Goal: Task Accomplishment & Management: Understand process/instructions

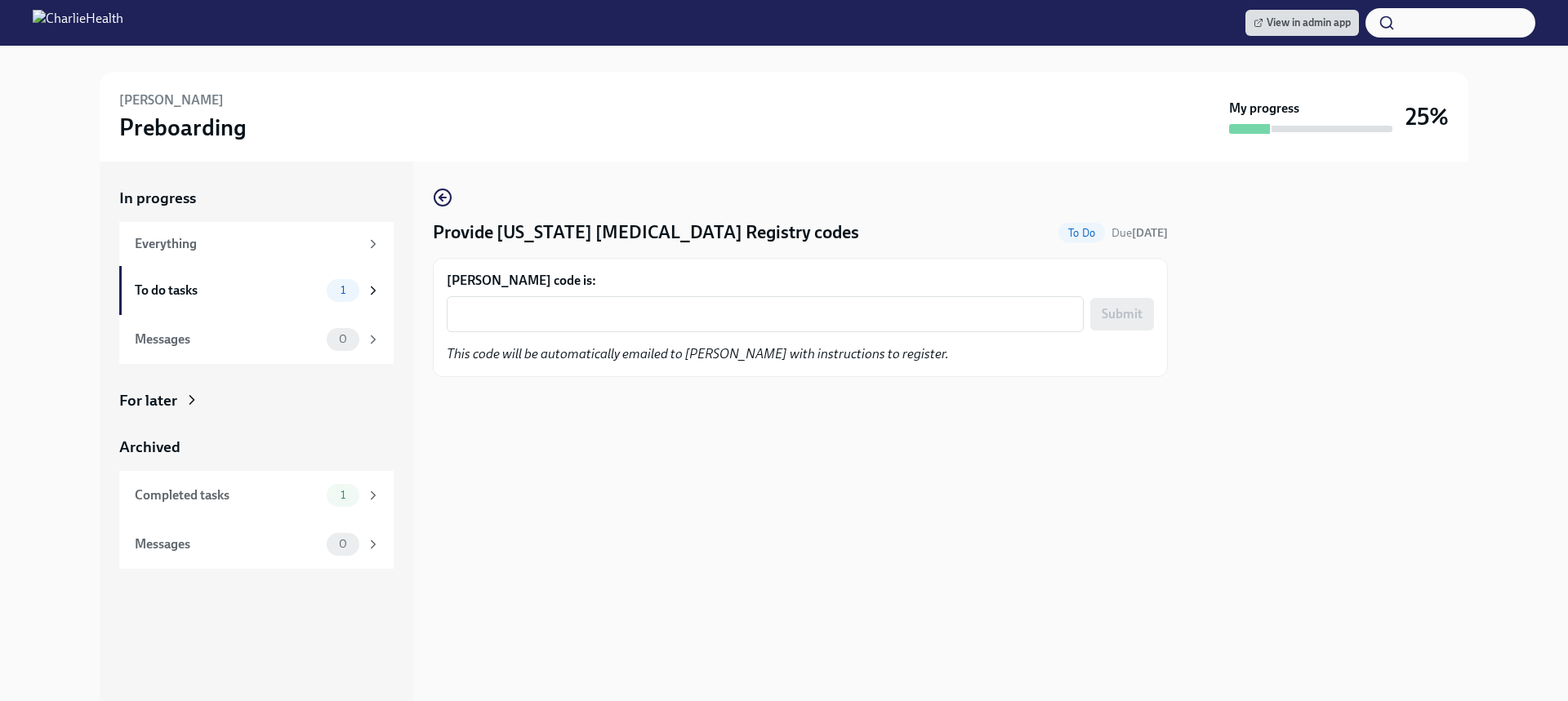
click at [740, 337] on div "[PERSON_NAME] code is: x ​ Submit This code will be automatically emailed to [P…" at bounding box center [800, 317] width 707 height 92
click at [737, 326] on div "x ​" at bounding box center [765, 314] width 638 height 36
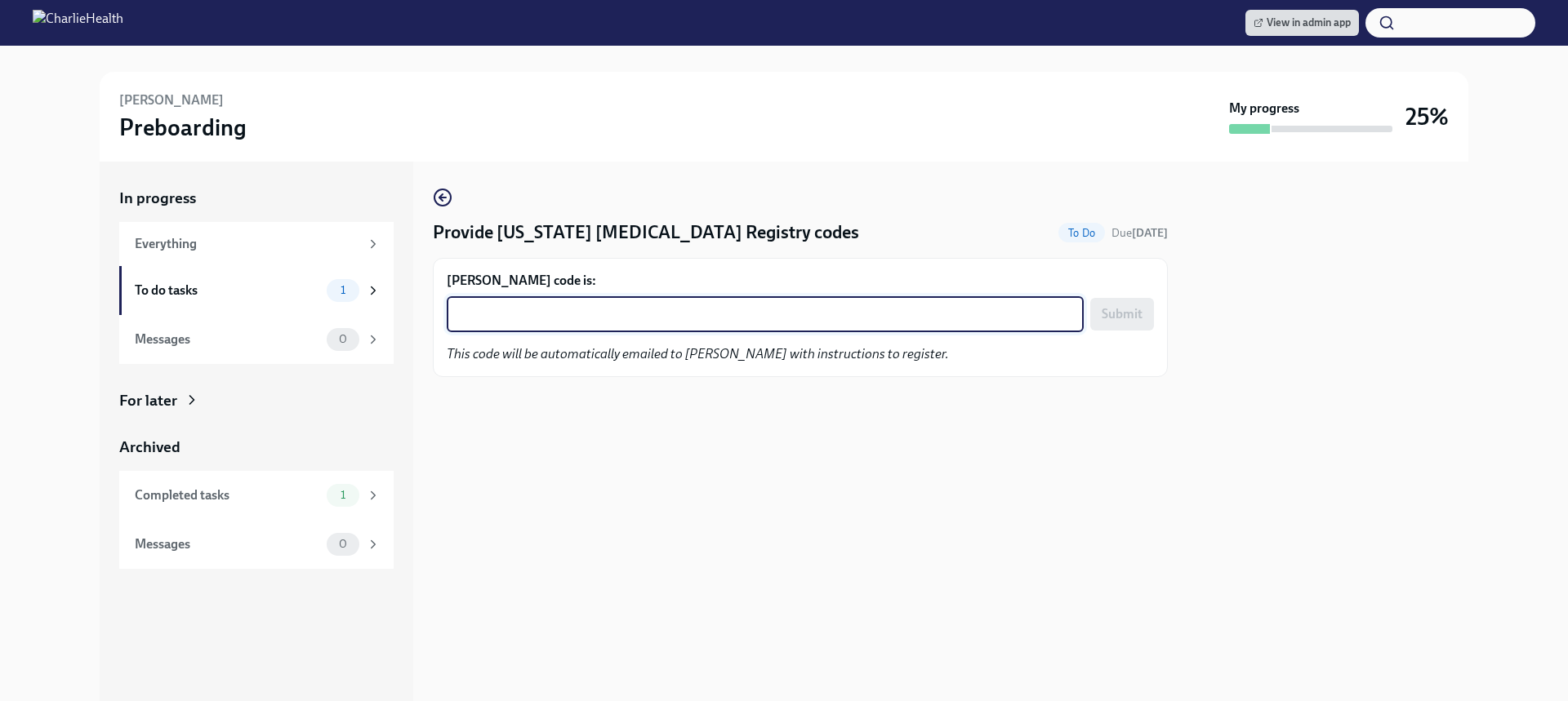
paste textarea "B3GXKTKXIEXY"
type textarea "B3GXKTKXIEXY"
click at [1137, 312] on span "Submit" at bounding box center [1122, 314] width 41 height 17
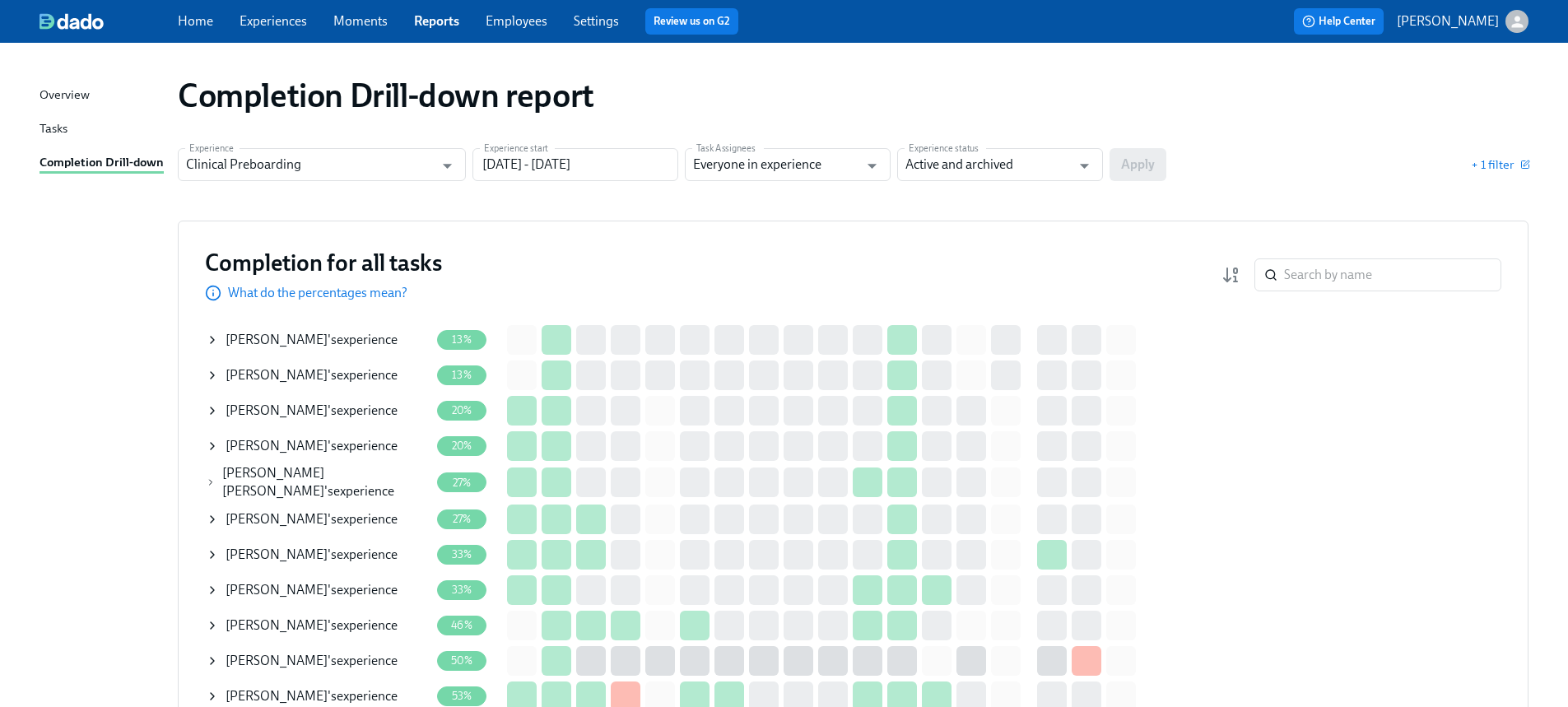
click at [274, 345] on span "Kirsten Darby" at bounding box center [277, 339] width 102 height 16
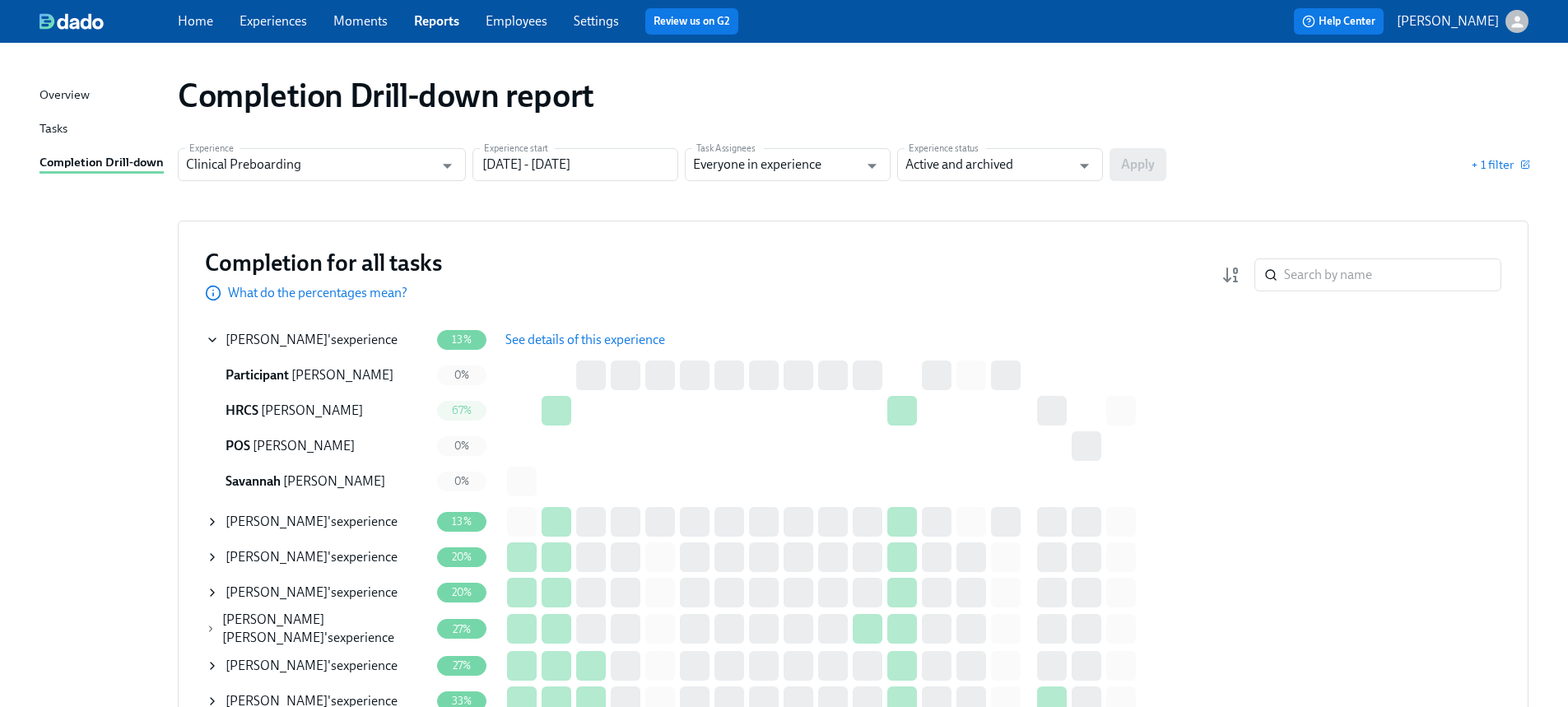
click at [612, 344] on span "See details of this experience" at bounding box center [585, 339] width 160 height 17
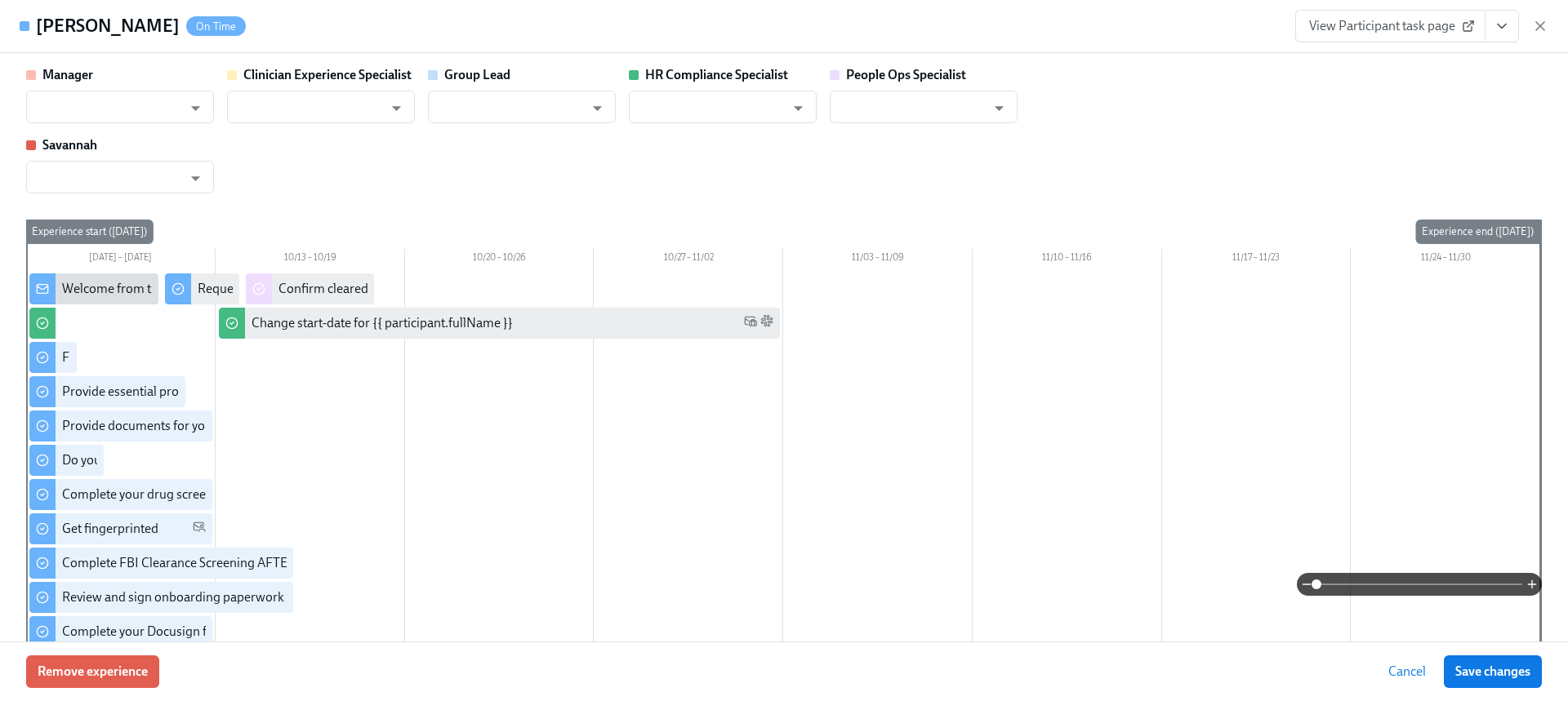
type input "Jamie Gordon"
type input "Chelsey Mendoza"
type input "Jacqueline Jean"
type input "Savannah Doherty"
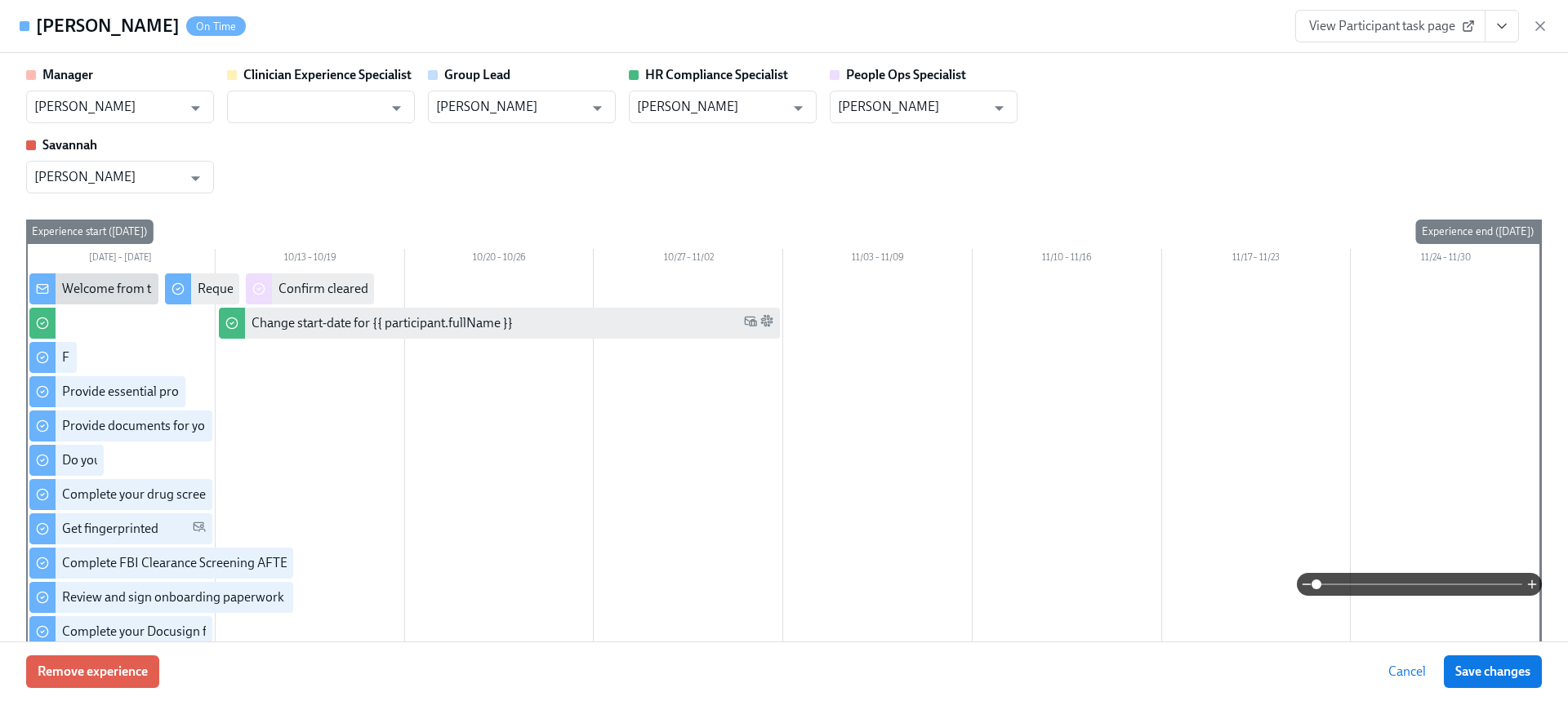
click at [1420, 31] on span "View Participant task page" at bounding box center [1390, 26] width 163 height 17
click at [1537, 25] on icon "button" at bounding box center [1540, 26] width 17 height 17
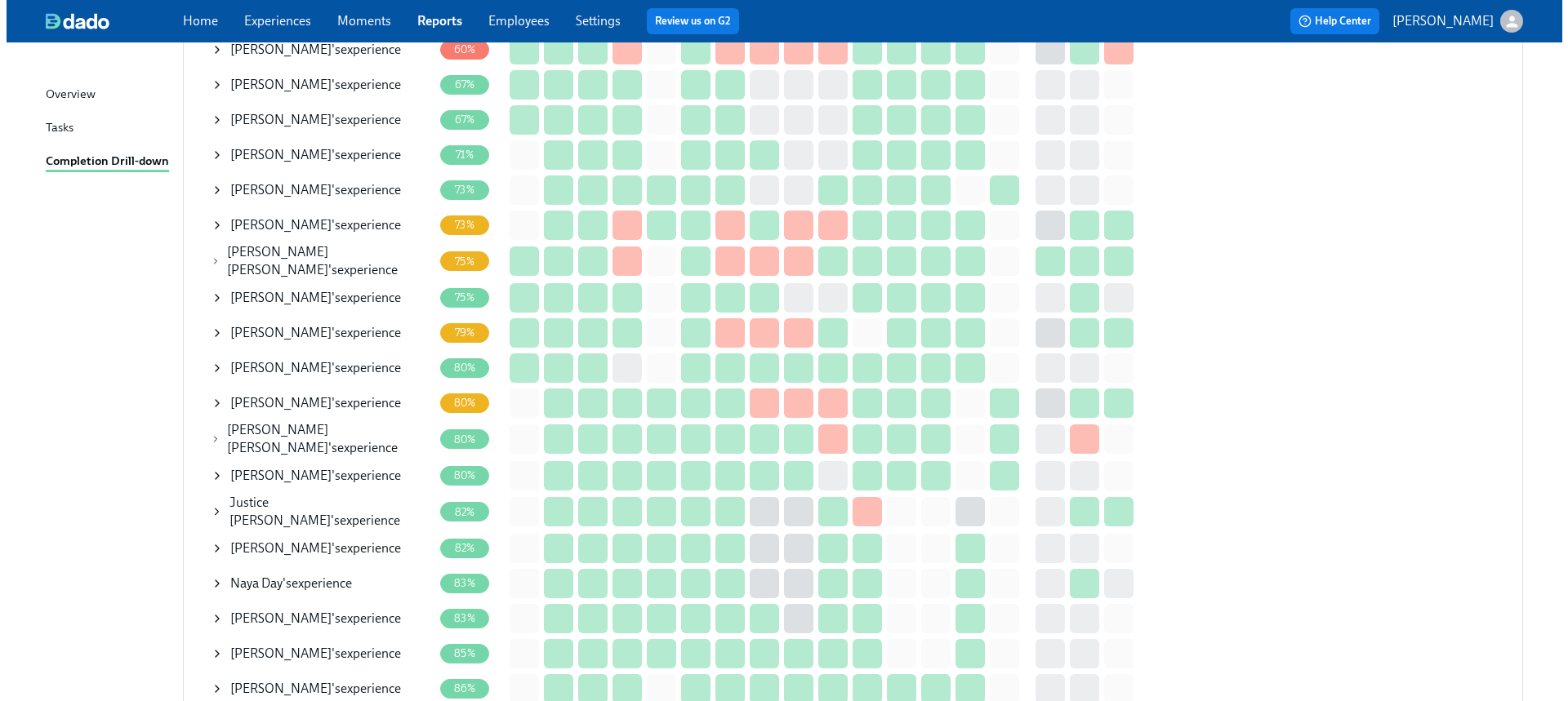
scroll to position [867, 0]
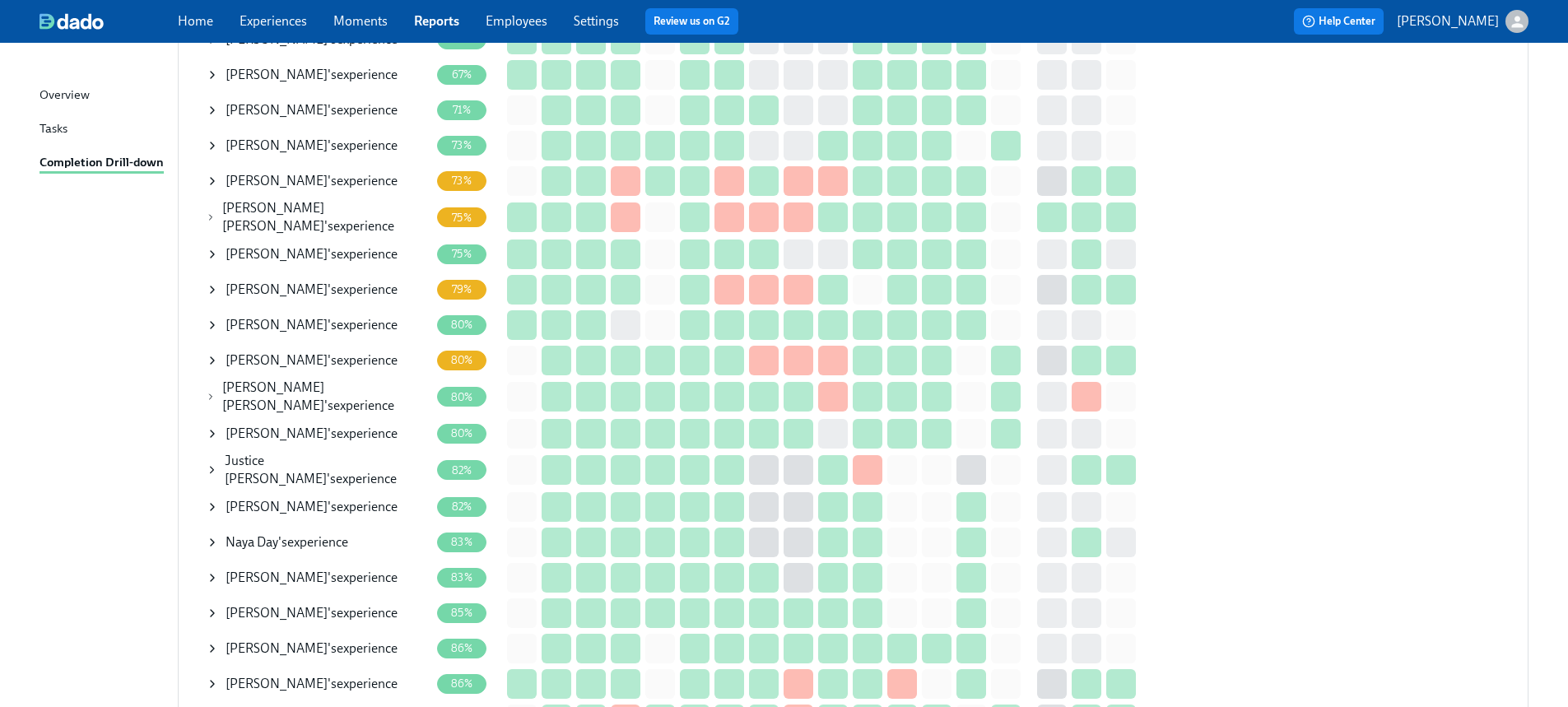
click at [213, 248] on icon at bounding box center [212, 254] width 13 height 13
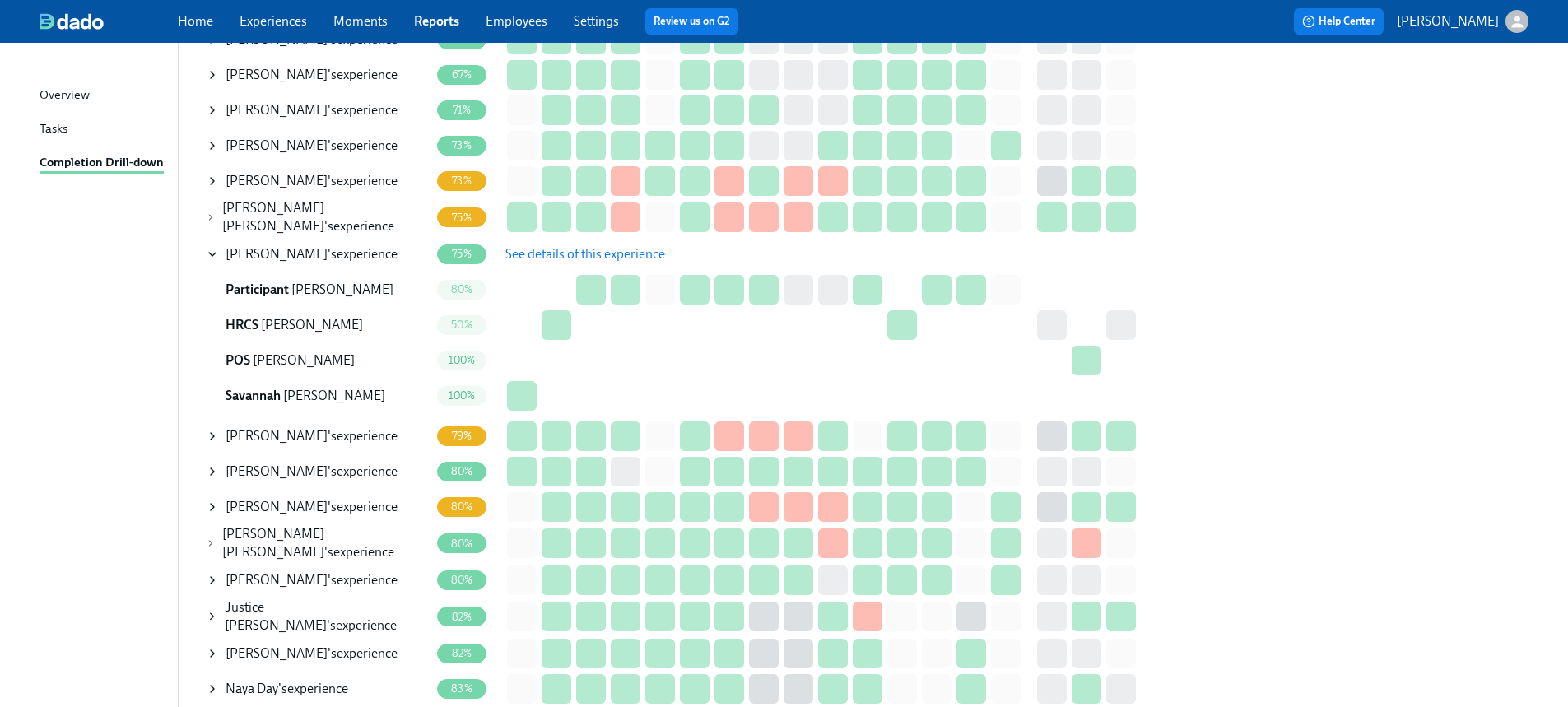
click at [637, 249] on span "See details of this experience" at bounding box center [585, 254] width 160 height 17
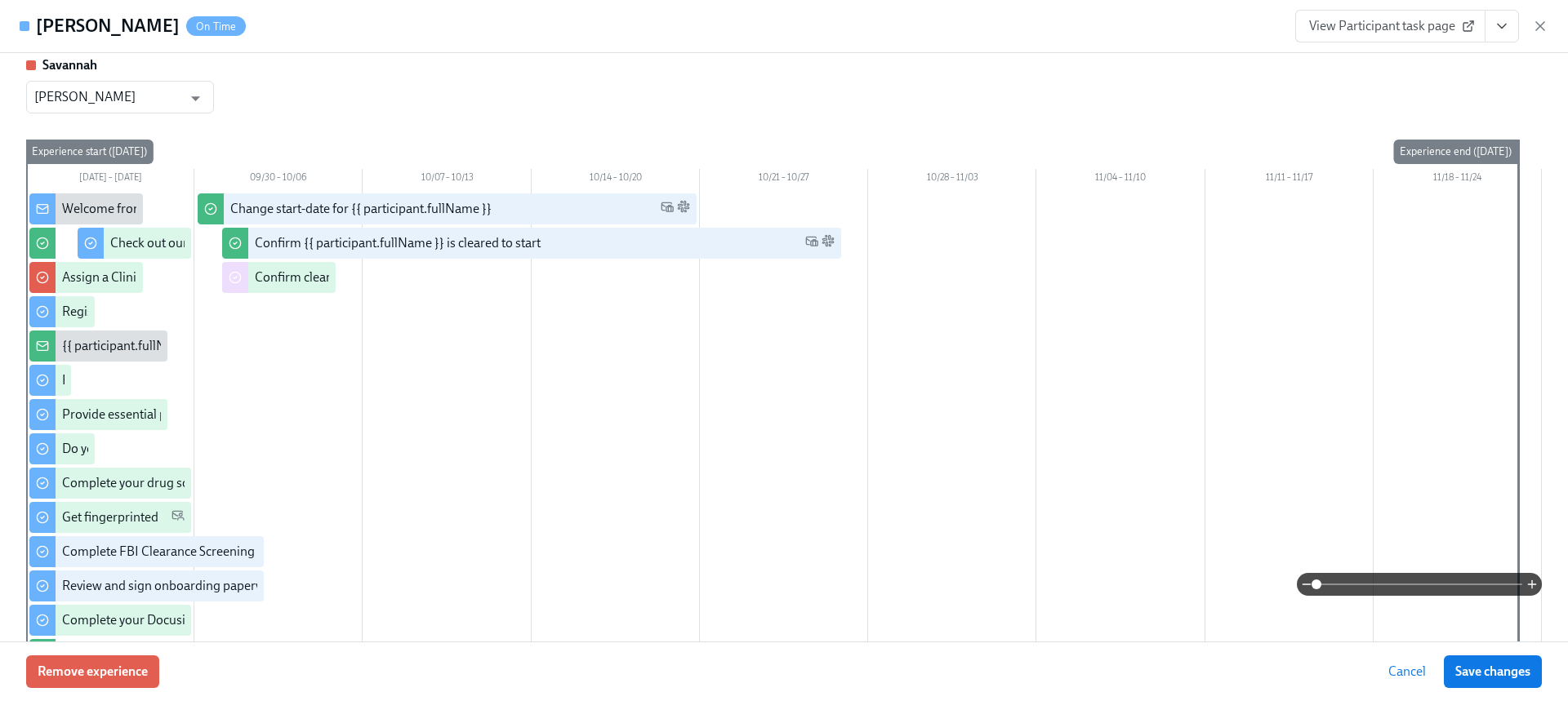
scroll to position [167, 0]
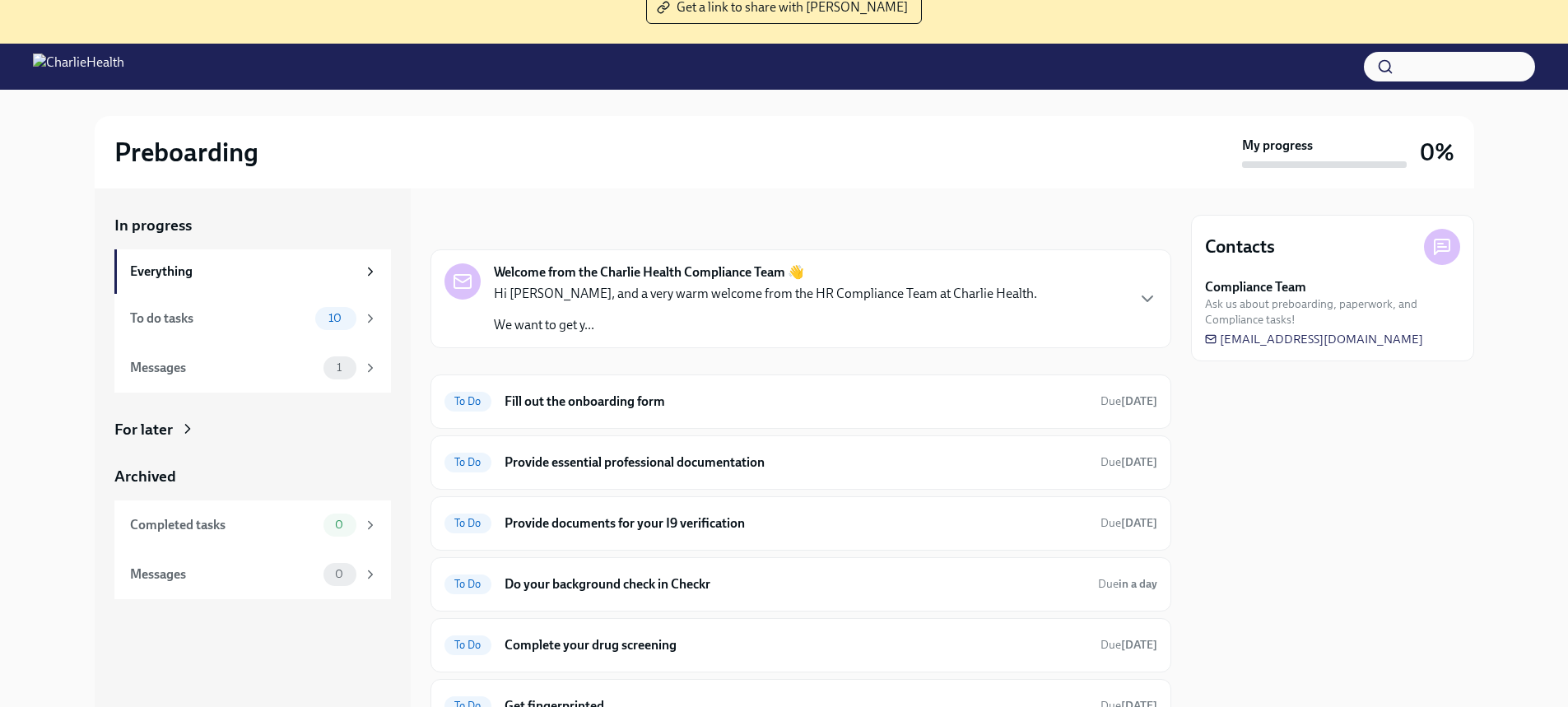
scroll to position [167, 0]
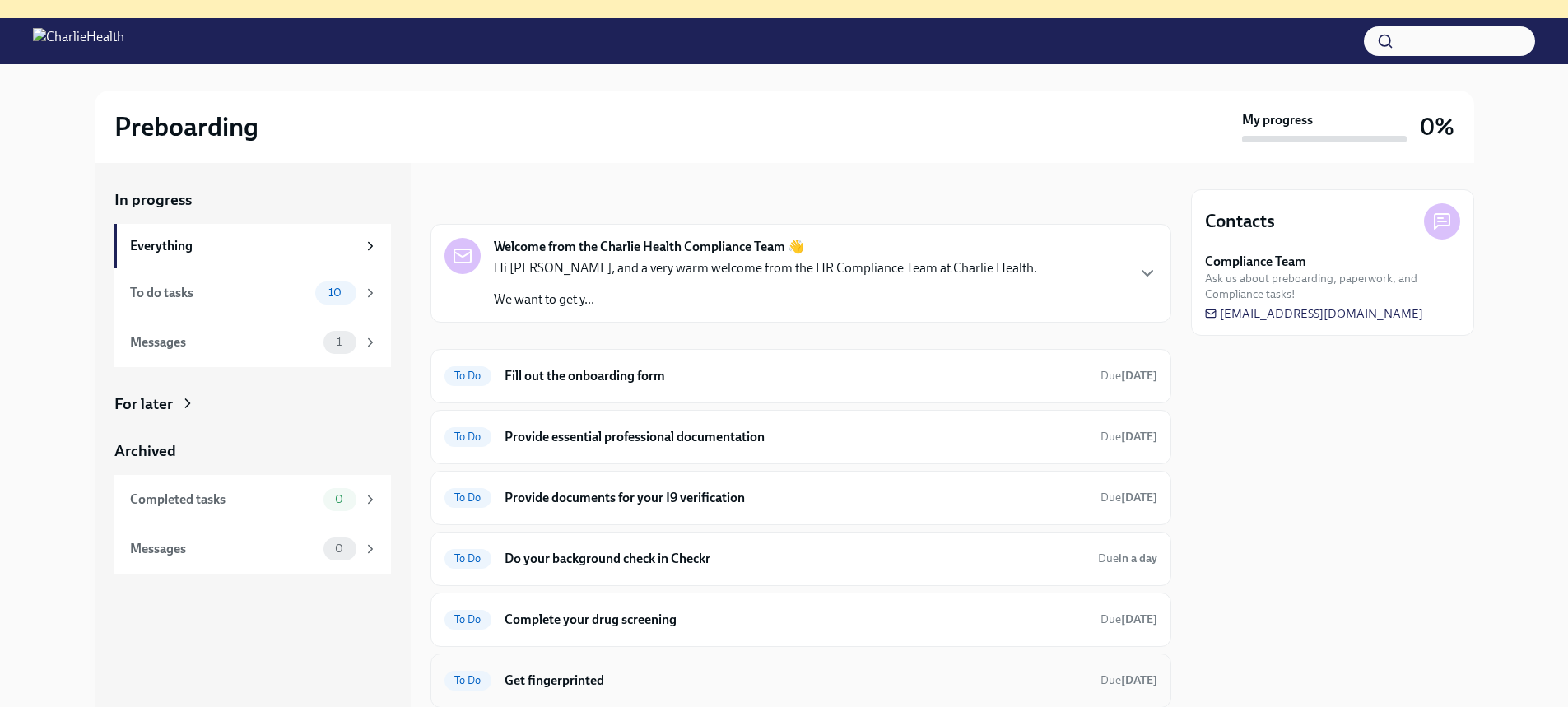
click at [591, 681] on h6 "Get fingerprinted" at bounding box center [796, 681] width 583 height 19
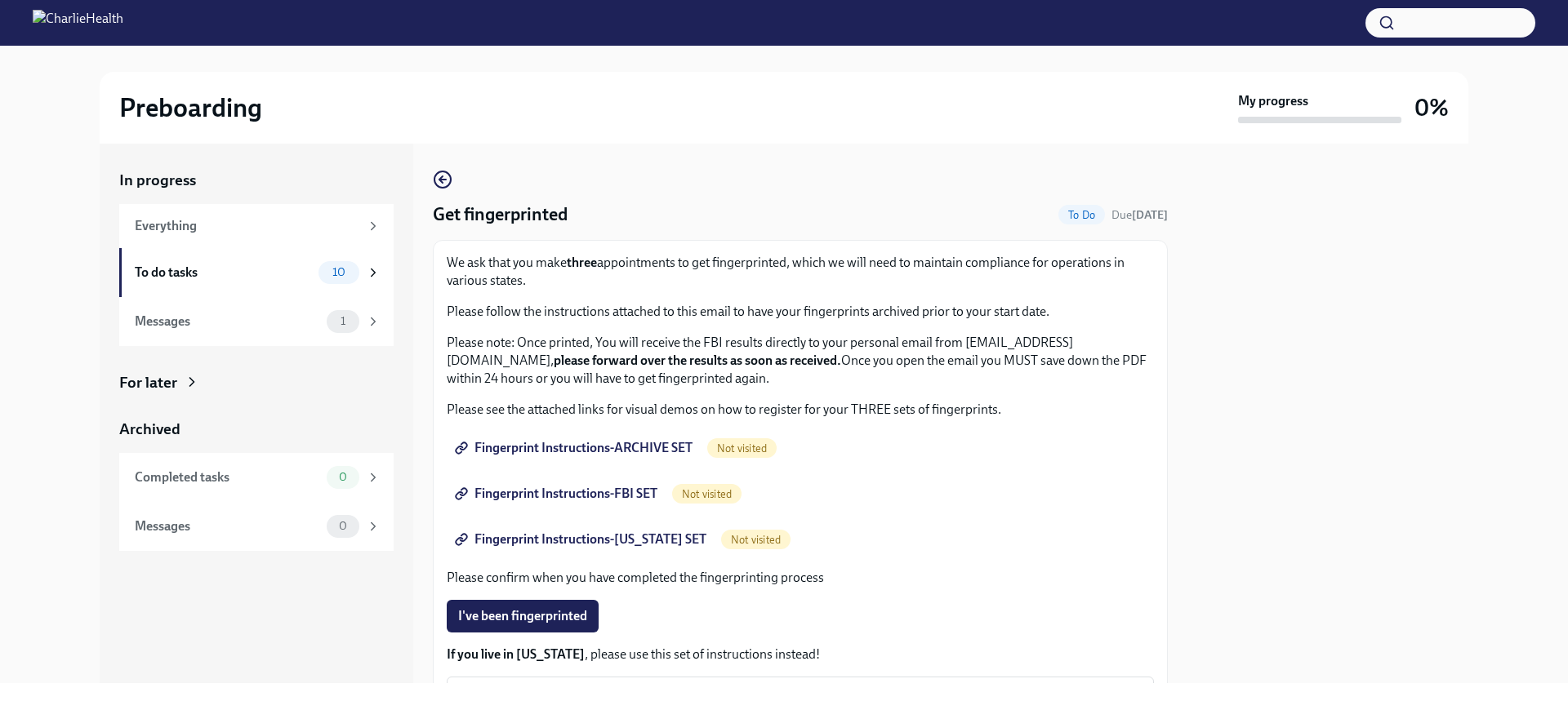
scroll to position [238, 0]
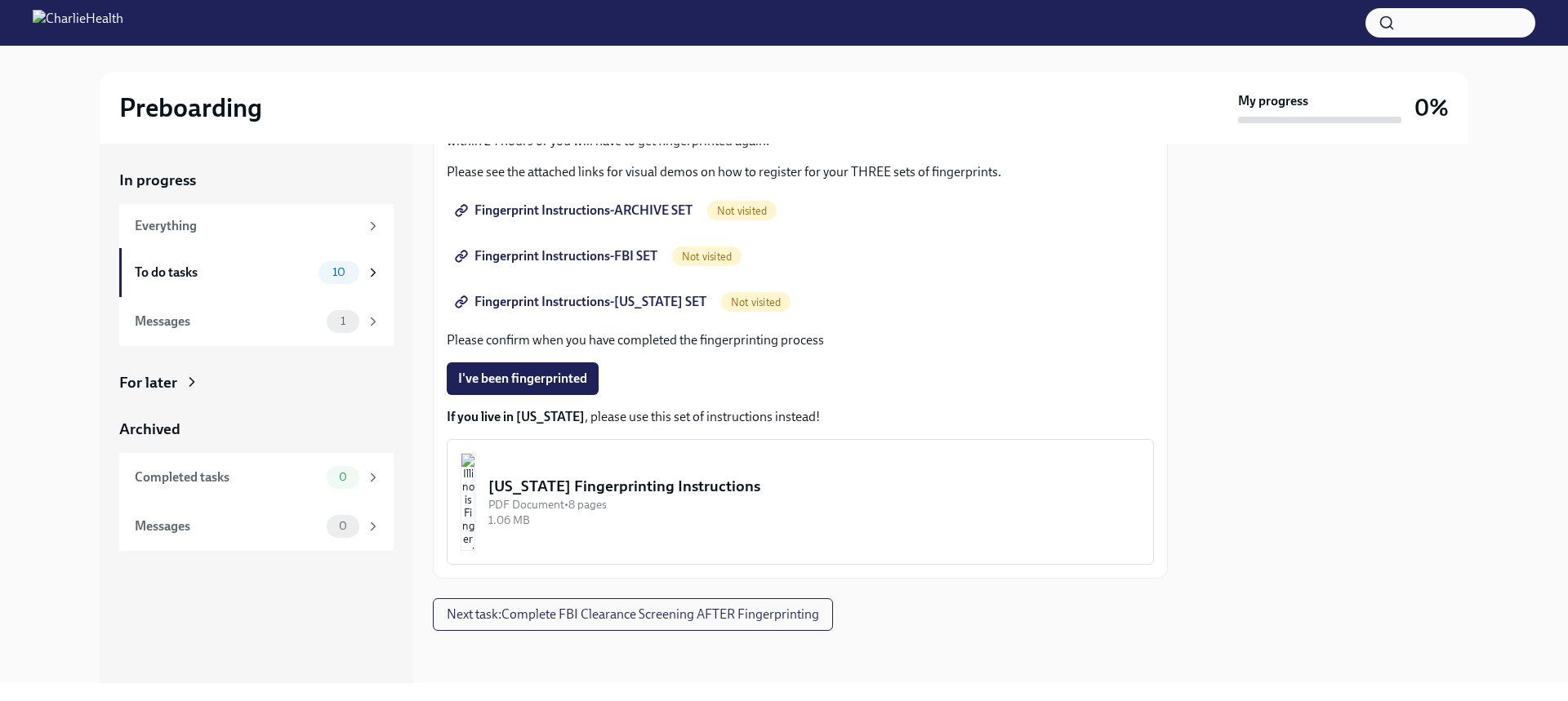
click at [143, 366] on div "In progress Everything To do tasks 10 Messages 1 For later Archived Completed t…" at bounding box center [256, 360] width 275 height 381
click at [147, 380] on div "For later" at bounding box center [148, 383] width 58 height 21
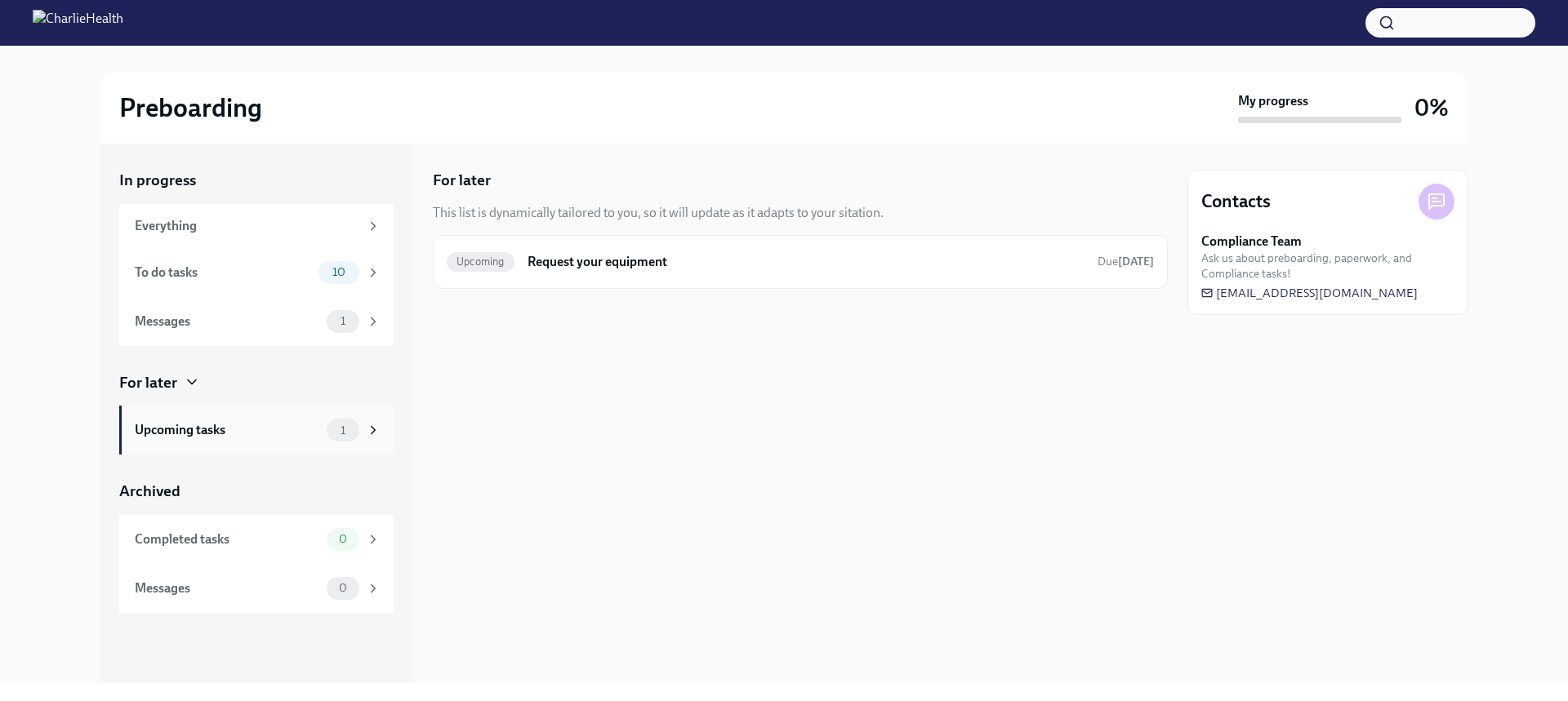
click at [278, 419] on div "Upcoming tasks 1" at bounding box center [257, 430] width 246 height 23
click at [208, 315] on div "Messages" at bounding box center [227, 322] width 185 height 18
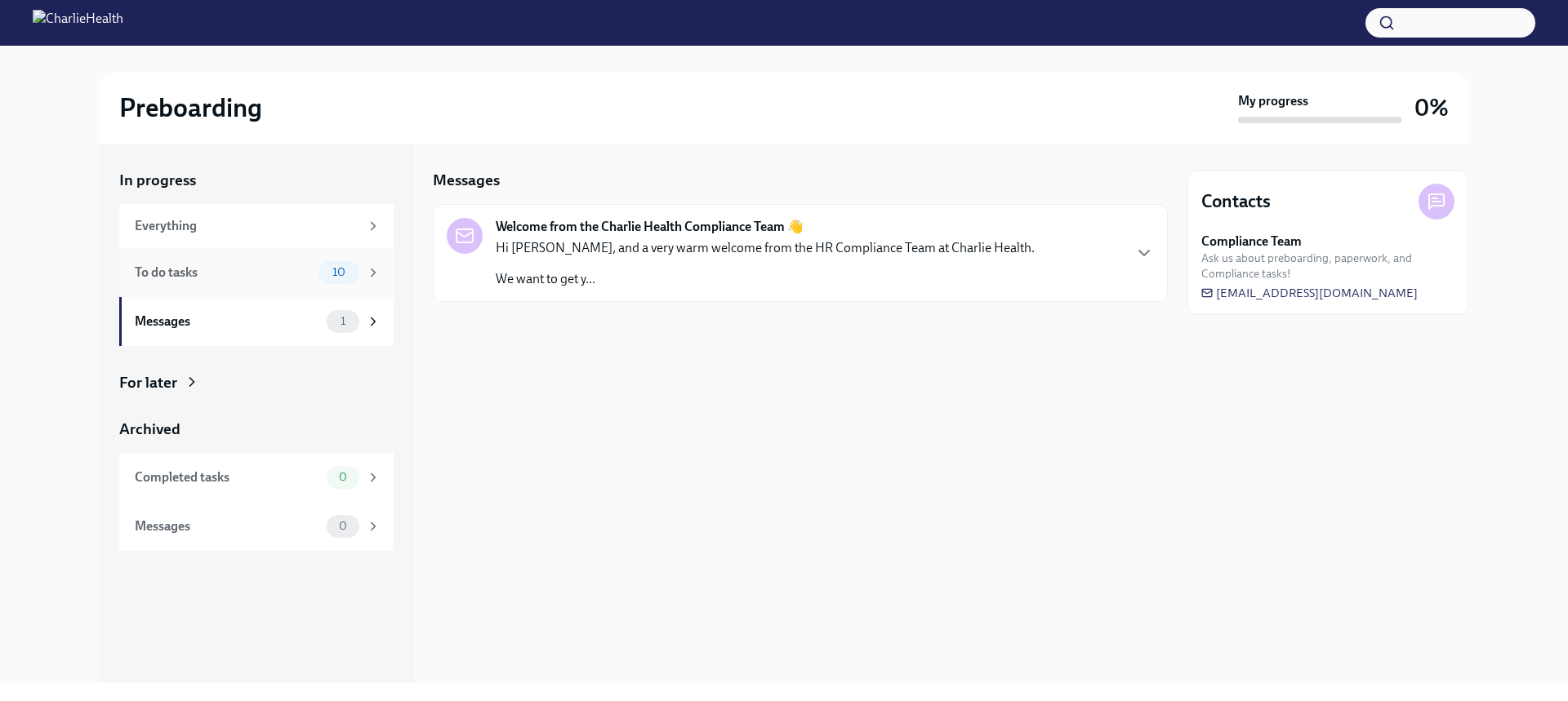
click at [233, 270] on div "To do tasks" at bounding box center [223, 273] width 178 height 18
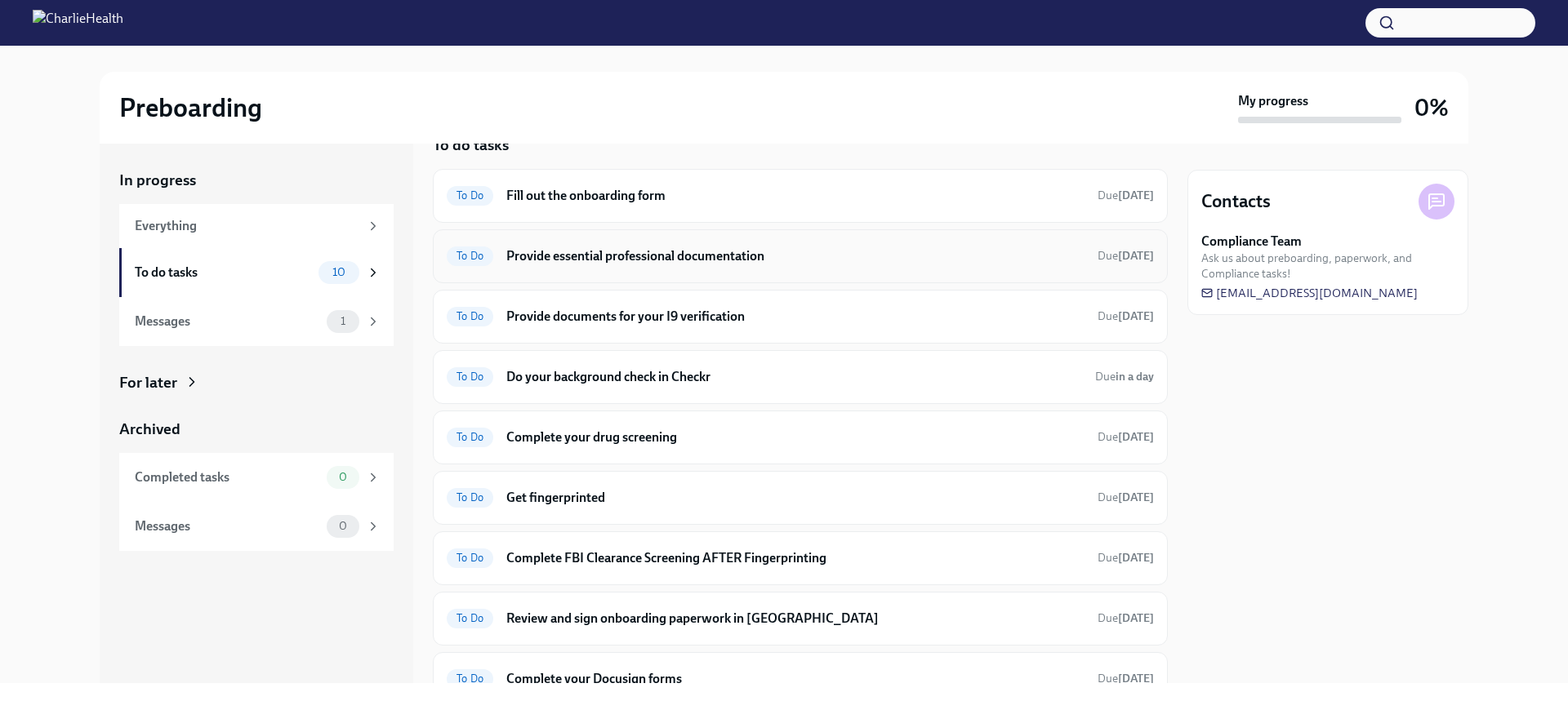
scroll to position [191, 0]
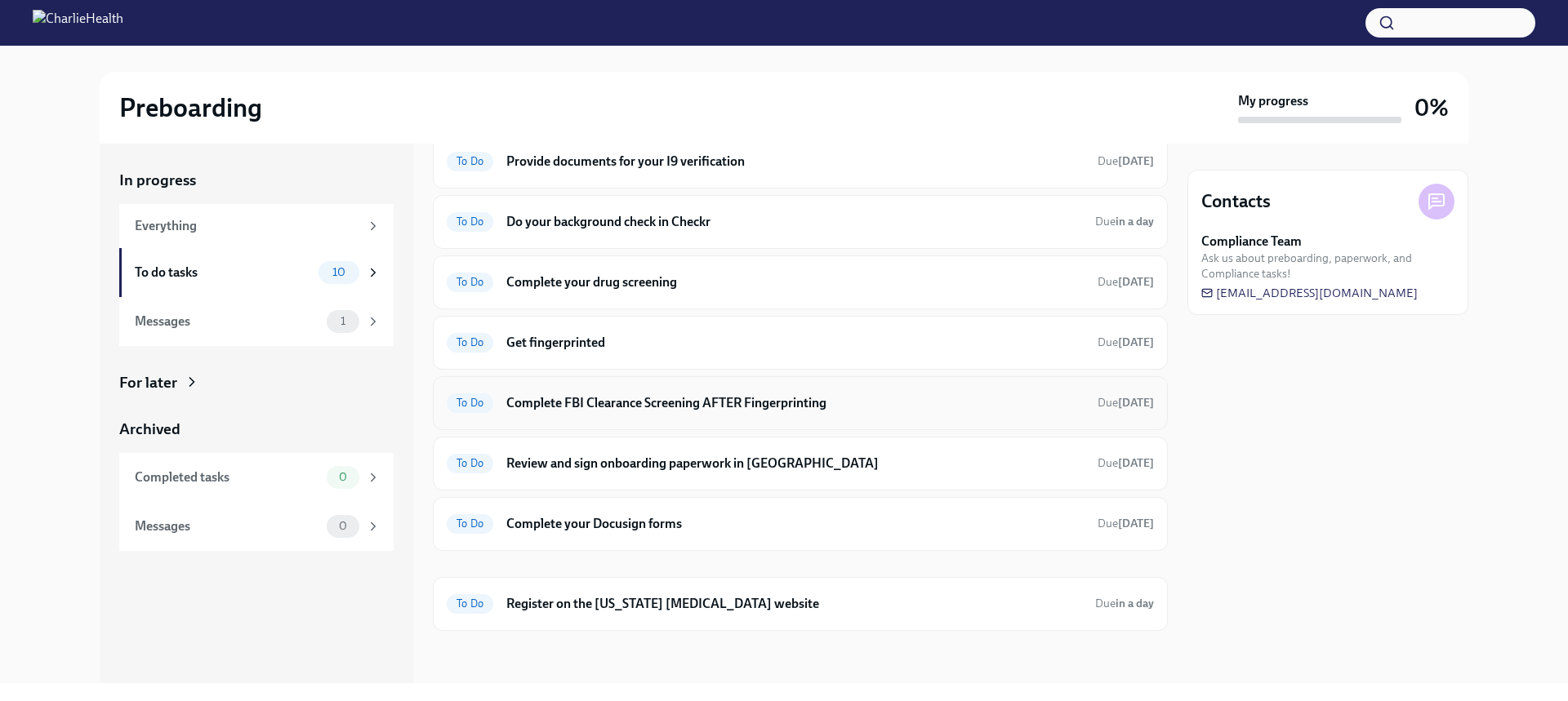
click at [691, 415] on div "To Do Complete FBI Clearance Screening AFTER Fingerprinting Due in 8 days" at bounding box center [800, 403] width 707 height 26
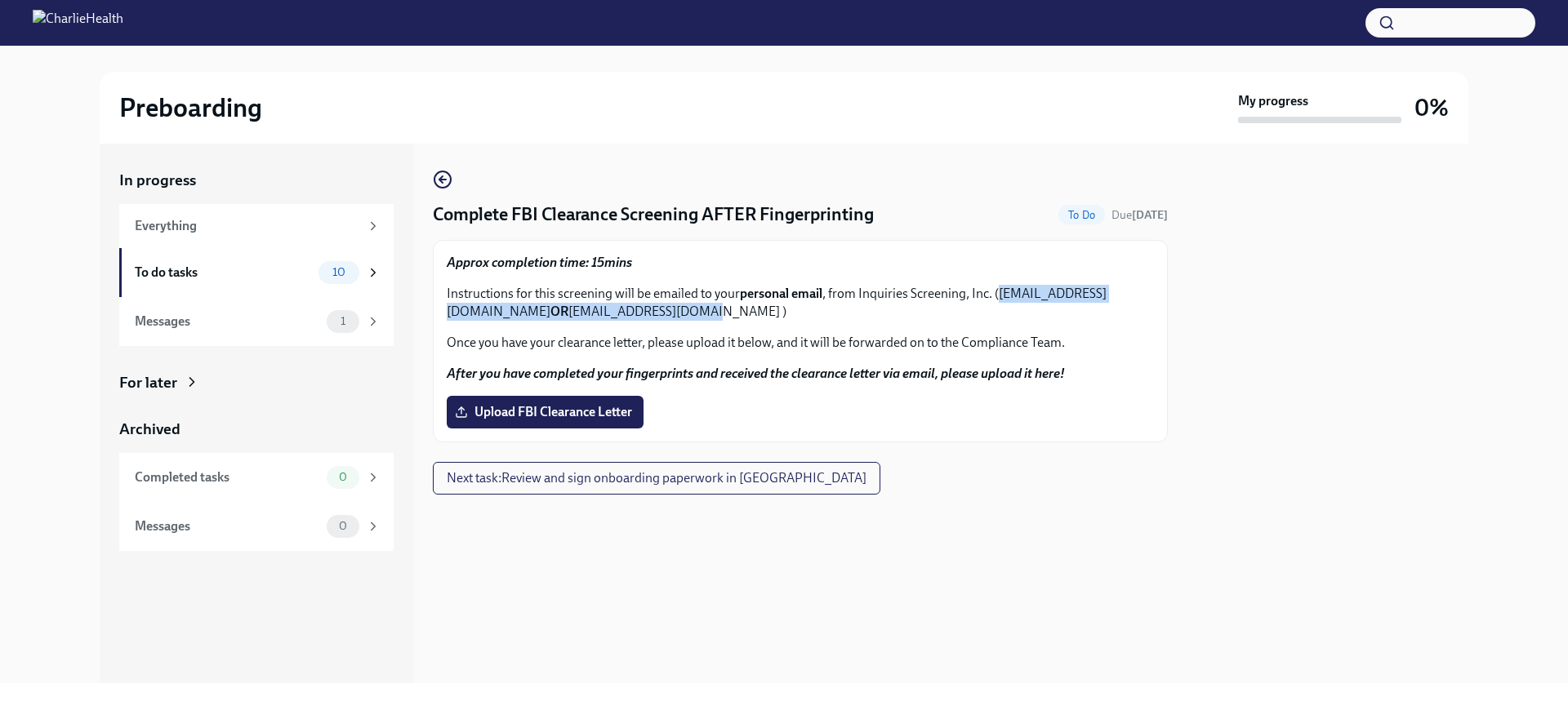
drag, startPoint x: 803, startPoint y: 314, endPoint x: 452, endPoint y: 316, distance: 351.0
click at [452, 316] on p "Instructions for this screening will be emailed to your personal email , from I…" at bounding box center [800, 302] width 707 height 36
copy p "FBIRequests@inquiriesscreening.com OR eco@services.fbi.gov"
